Goal: Transaction & Acquisition: Purchase product/service

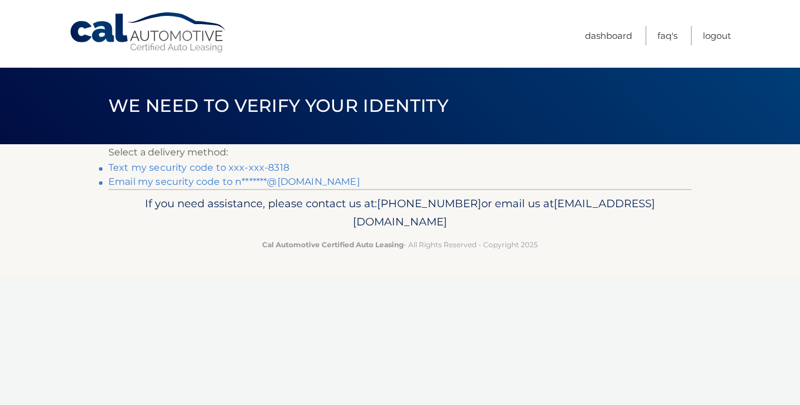
click at [263, 164] on link "Text my security code to xxx-xxx-8318" at bounding box center [198, 167] width 181 height 11
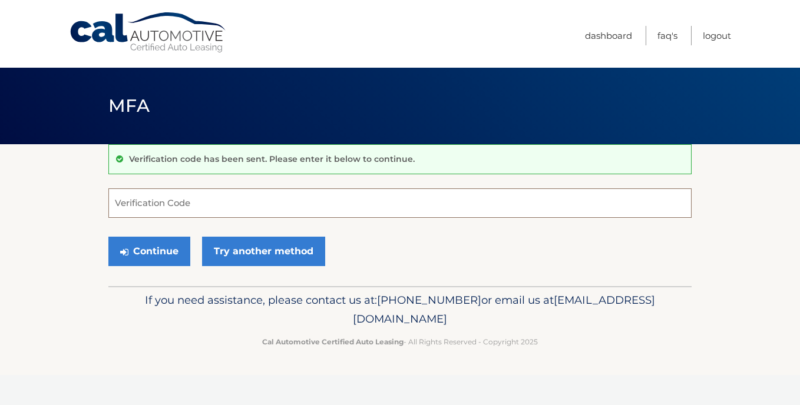
click at [241, 203] on input "Verification Code" at bounding box center [399, 202] width 583 height 29
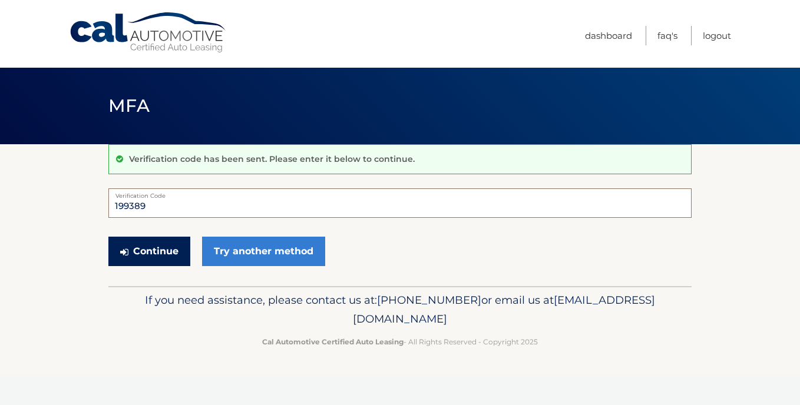
type input "199389"
click at [167, 256] on button "Continue" at bounding box center [149, 251] width 82 height 29
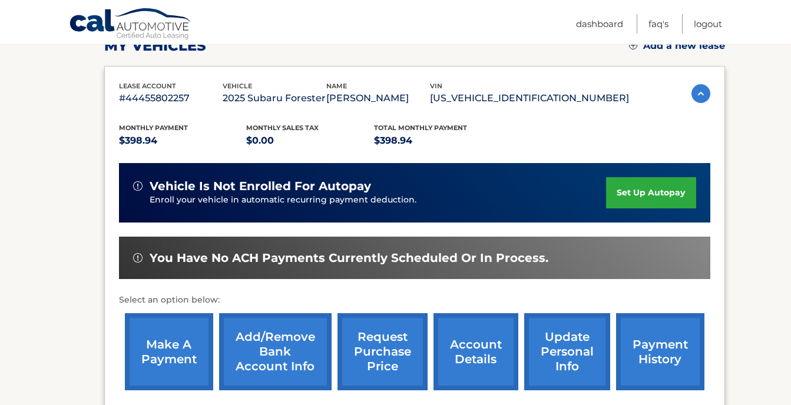
scroll to position [193, 0]
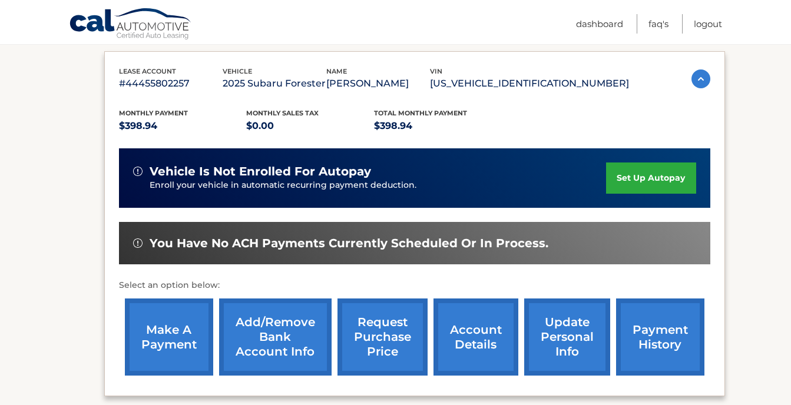
click at [171, 336] on link "make a payment" at bounding box center [169, 337] width 88 height 77
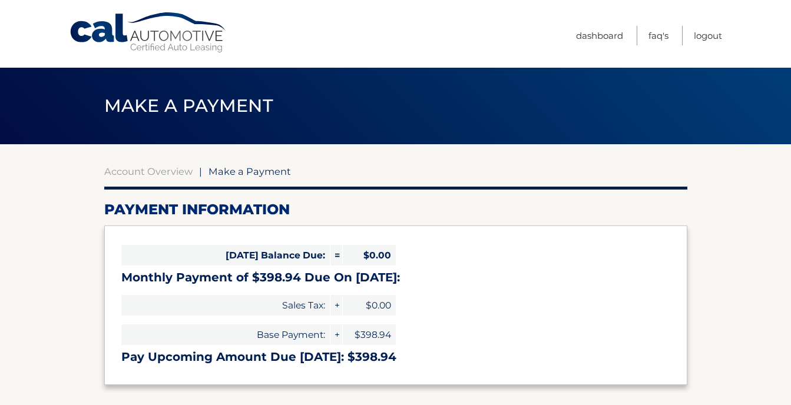
select select "YjEwNjg3YmUtYTQwMi00MzUxLTg5OTEtODhlMTU0ZGMzMTAy"
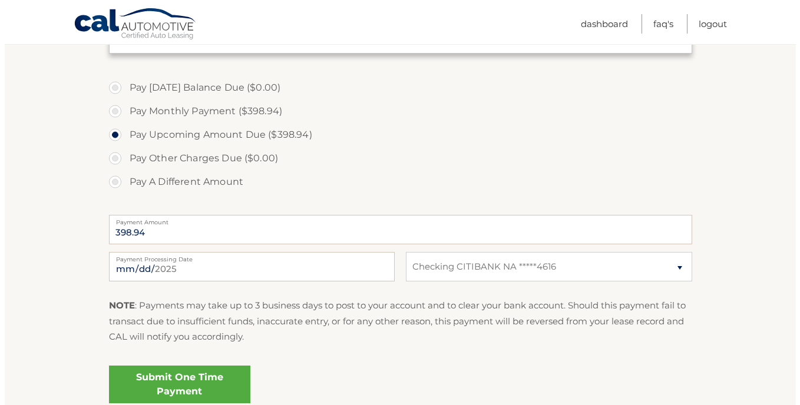
scroll to position [334, 0]
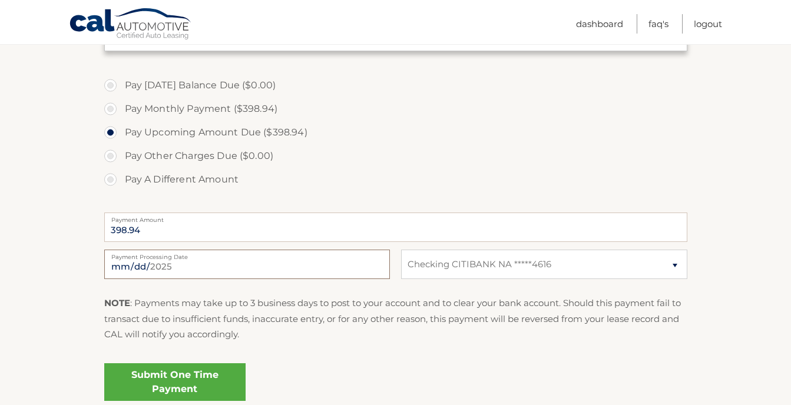
click at [219, 273] on input "[DATE]" at bounding box center [247, 264] width 286 height 29
type input "[DATE]"
click at [162, 380] on link "Submit One Time Payment" at bounding box center [174, 382] width 141 height 38
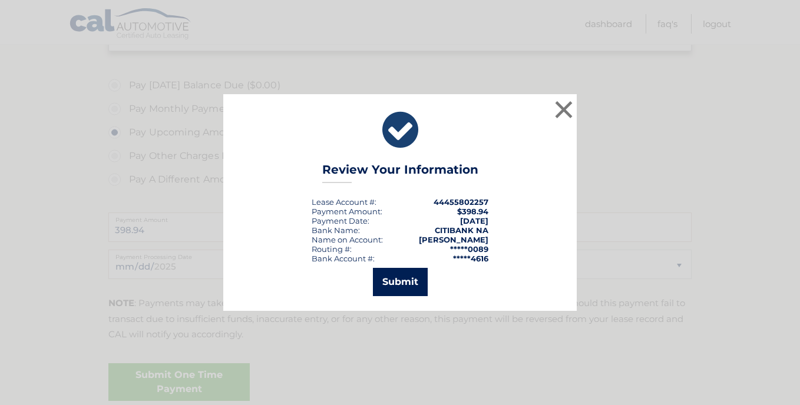
click at [411, 292] on button "Submit" at bounding box center [400, 282] width 55 height 28
